Goal: Task Accomplishment & Management: Manage account settings

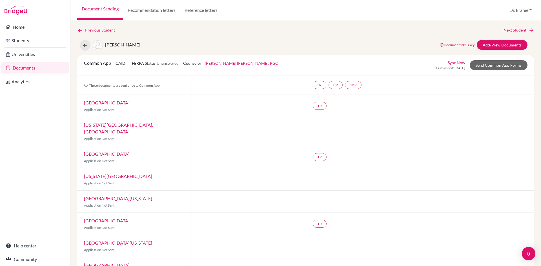
click at [21, 70] on link "Documents" at bounding box center [35, 67] width 68 height 11
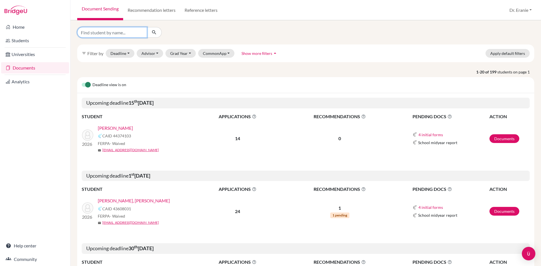
click at [102, 31] on input "Find student by name..." at bounding box center [112, 32] width 70 height 11
type input "[PERSON_NAME]"
click button "submit" at bounding box center [154, 32] width 15 height 11
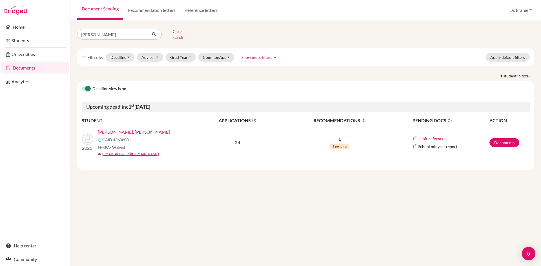
click at [130, 129] on link "[PERSON_NAME], [PERSON_NAME]" at bounding box center [134, 132] width 72 height 7
